Goal: Information Seeking & Learning: Learn about a topic

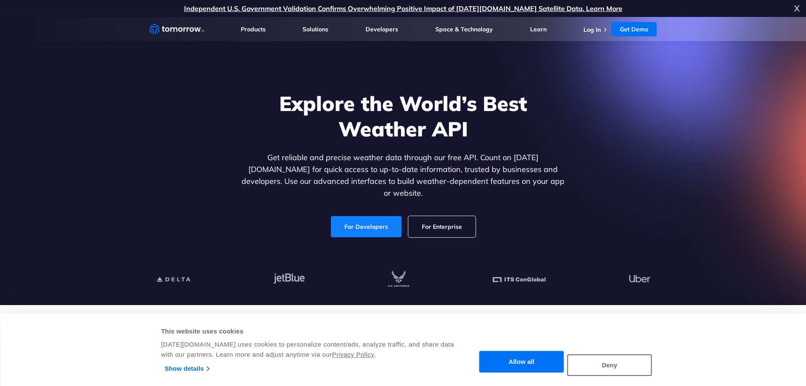
click at [360, 221] on link "For Developers" at bounding box center [366, 226] width 71 height 21
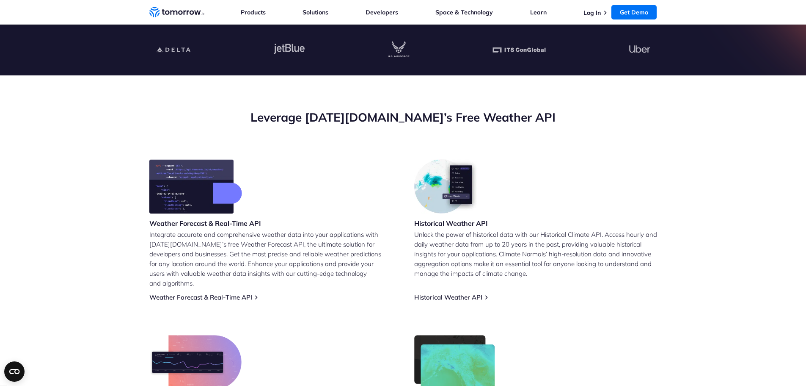
scroll to position [297, 0]
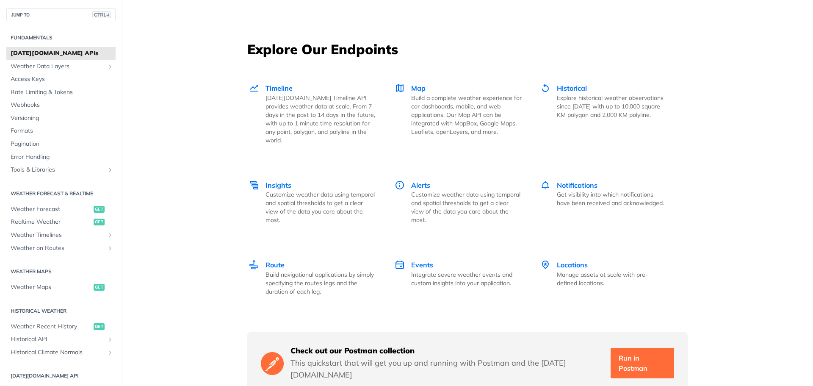
scroll to position [1143, 0]
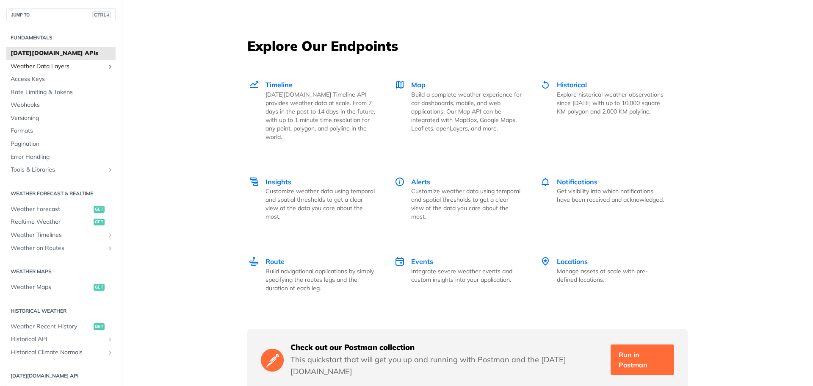
click at [100, 71] on link "Weather Data Layers" at bounding box center [60, 66] width 109 height 13
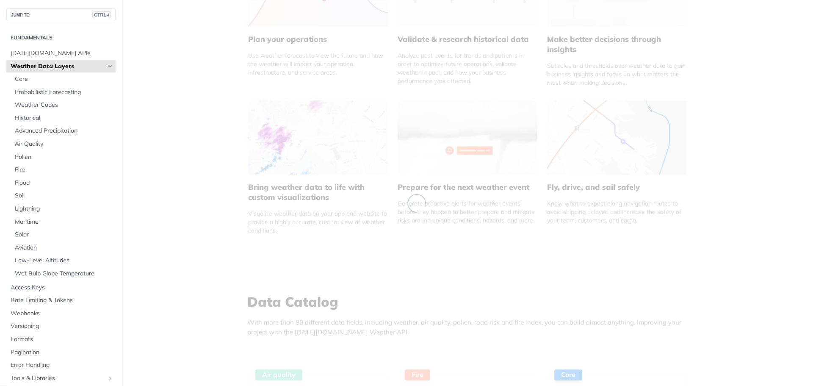
click at [107, 67] on icon "Hide subpages for Weather Data Layers" at bounding box center [110, 66] width 7 height 7
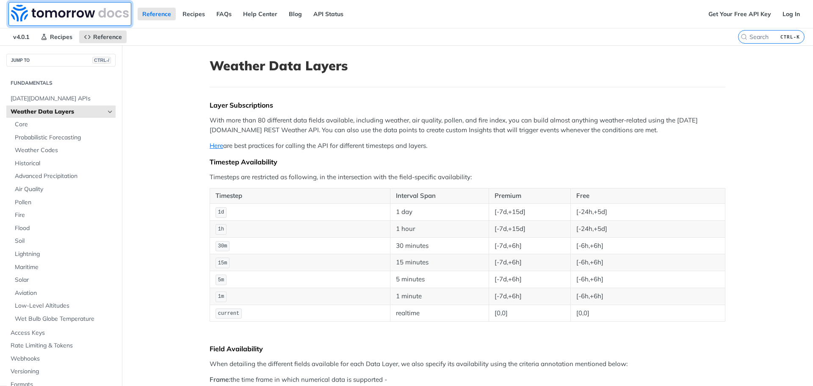
click at [49, 13] on img at bounding box center [70, 13] width 118 height 17
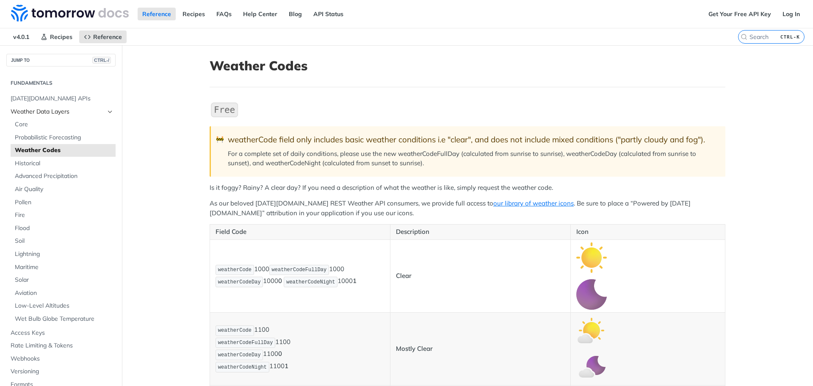
click at [107, 112] on link "Weather Data Layers" at bounding box center [60, 111] width 109 height 13
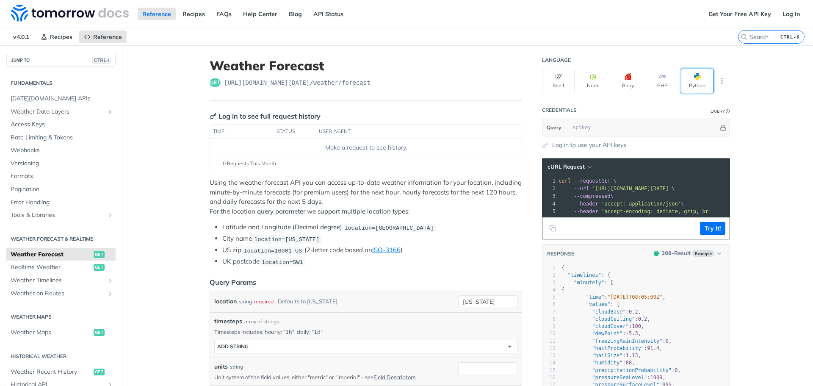
click at [699, 85] on button "Python" at bounding box center [697, 81] width 33 height 25
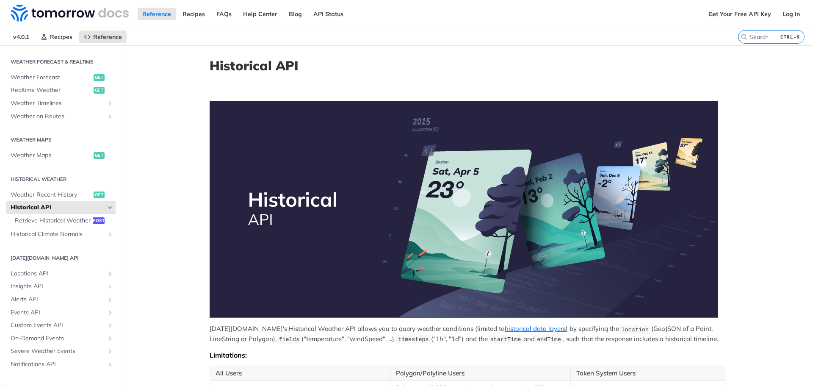
click at [574, 90] on article "Historical API [DATE][DOMAIN_NAME]'s Historical Weather API allows you to query…" at bounding box center [467, 385] width 542 height 681
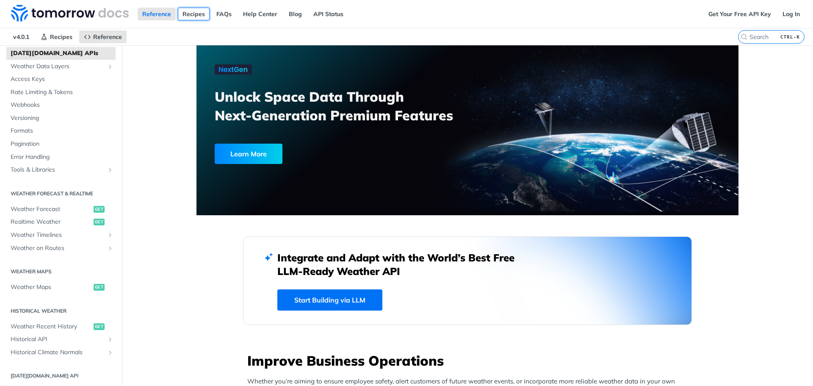
scroll to position [169, 0]
